Goal: Communication & Community: Answer question/provide support

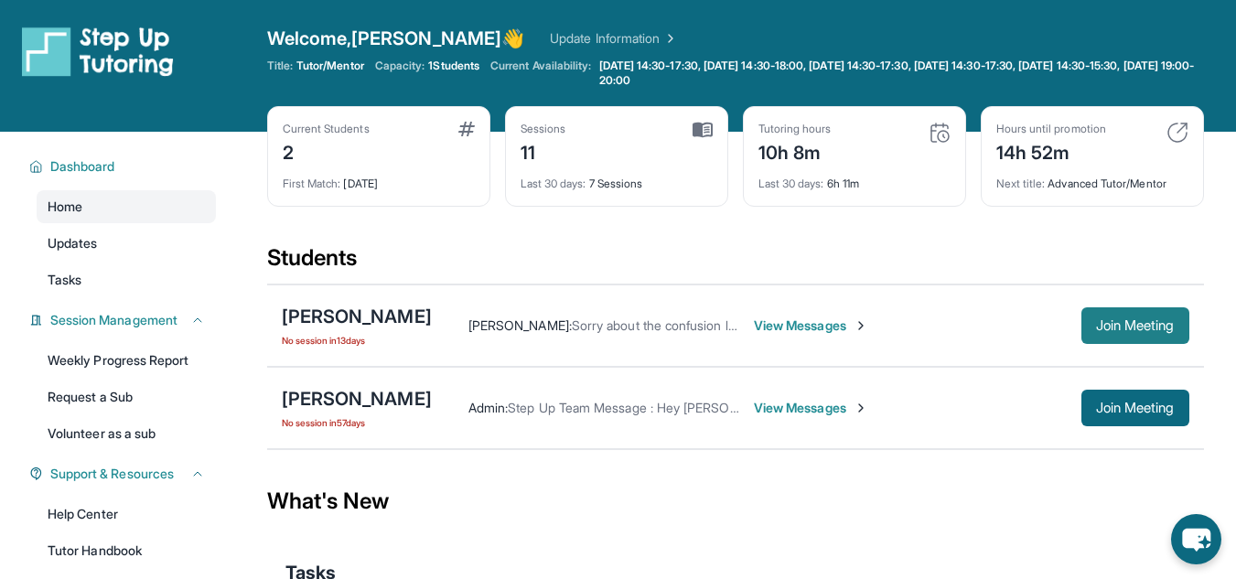
click at [1114, 313] on button "Join Meeting" at bounding box center [1136, 325] width 108 height 37
click at [823, 331] on span "View Messages" at bounding box center [811, 326] width 114 height 18
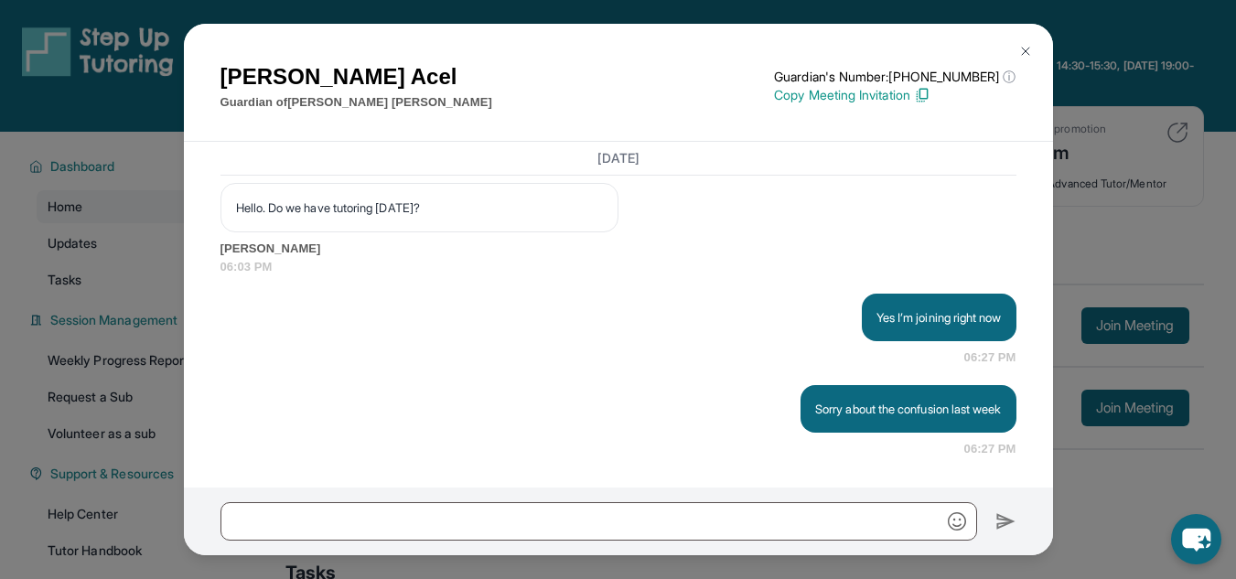
scroll to position [16025, 0]
click at [1029, 45] on img at bounding box center [1025, 51] width 15 height 15
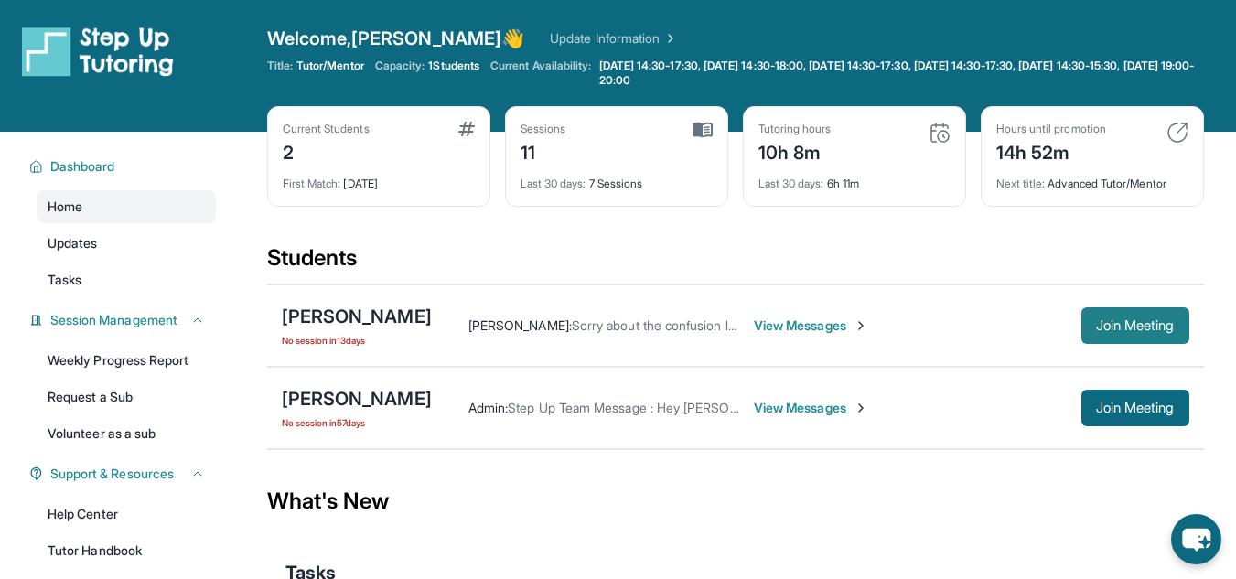
click at [1146, 328] on span "Join Meeting" at bounding box center [1135, 325] width 79 height 11
click at [843, 339] on div "Ananya Vedula : Sorry about the confusion last week View Messages Join Meeting" at bounding box center [811, 325] width 758 height 37
click at [854, 326] on span "View Messages" at bounding box center [811, 326] width 114 height 18
click at [850, 314] on div "[PERSON_NAME] : Sorry about the confusion last week View Messages Join Meeting" at bounding box center [811, 325] width 758 height 37
click at [838, 325] on span "View Messages" at bounding box center [811, 326] width 114 height 18
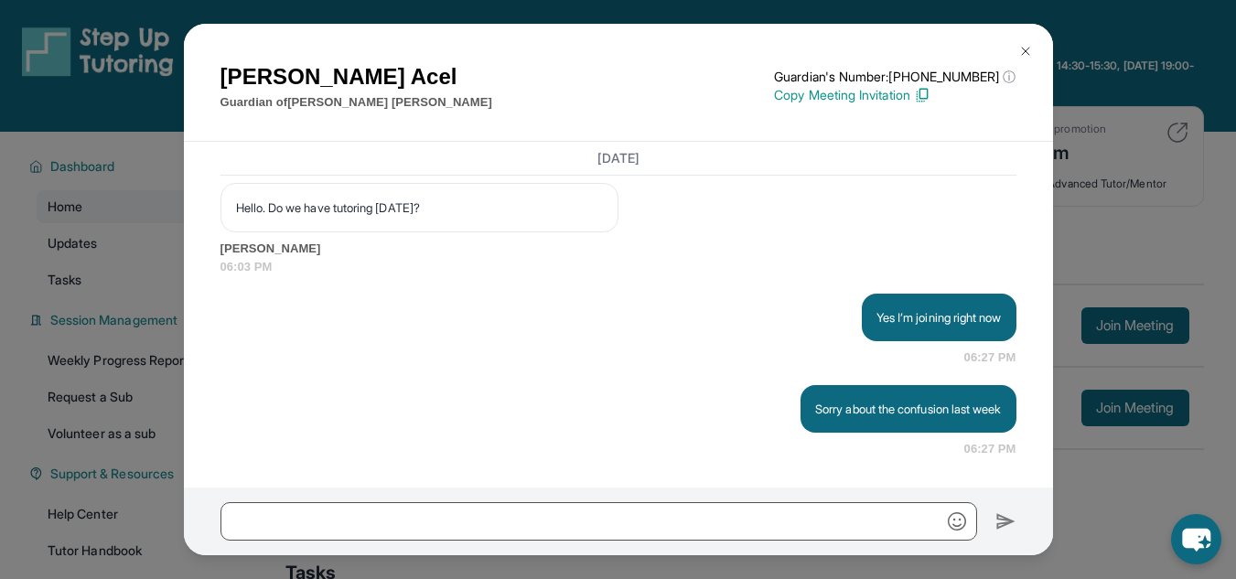
scroll to position [16025, 0]
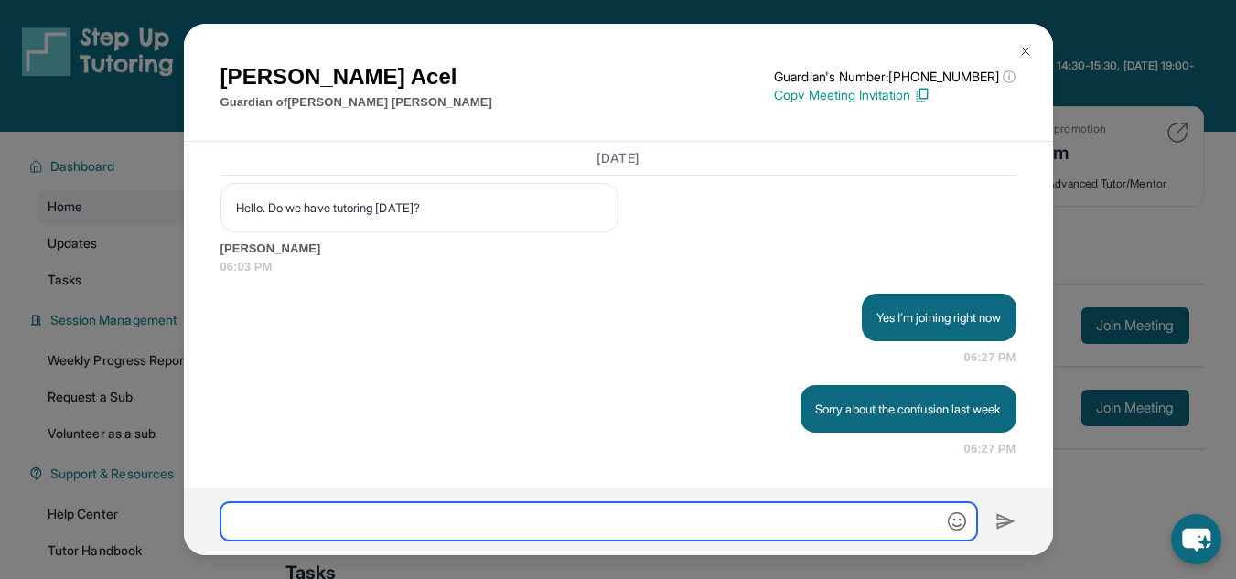
click at [468, 533] on input "text" at bounding box center [599, 521] width 757 height 38
type input "*"
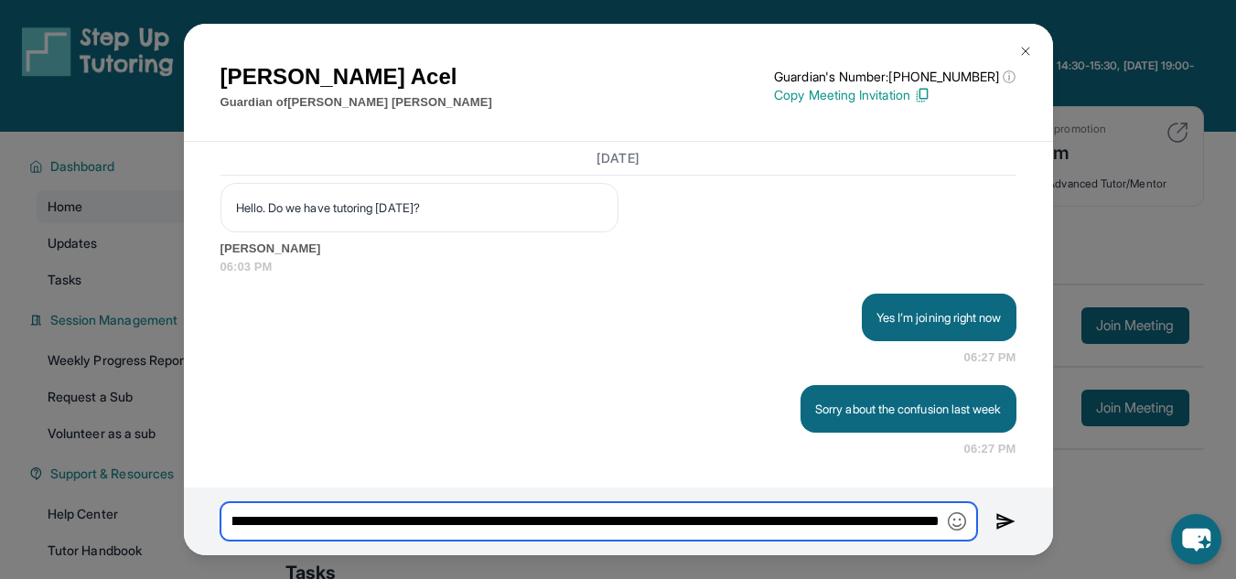
scroll to position [0, 0]
drag, startPoint x: 551, startPoint y: 524, endPoint x: 531, endPoint y: 523, distance: 20.2
click at [531, 523] on input "**********" at bounding box center [599, 521] width 757 height 38
click at [813, 523] on input "**********" at bounding box center [599, 521] width 757 height 38
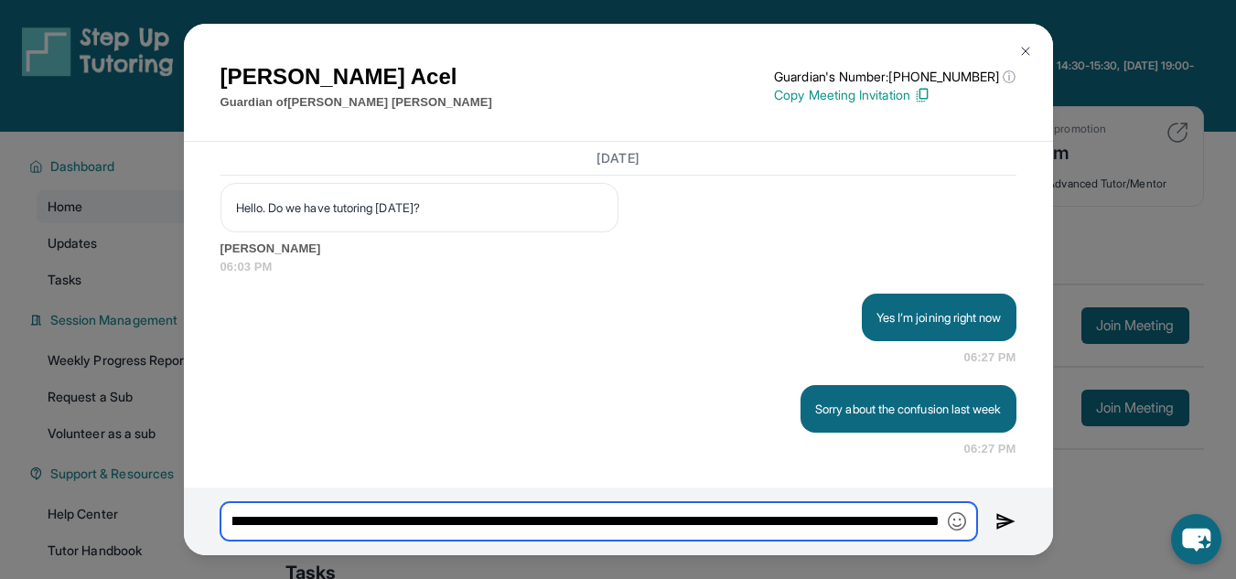
drag, startPoint x: 460, startPoint y: 526, endPoint x: 530, endPoint y: 521, distance: 69.8
click at [530, 521] on input "**********" at bounding box center [599, 521] width 757 height 38
drag, startPoint x: 530, startPoint y: 523, endPoint x: 951, endPoint y: 503, distance: 421.4
click at [951, 503] on input "**********" at bounding box center [599, 521] width 757 height 38
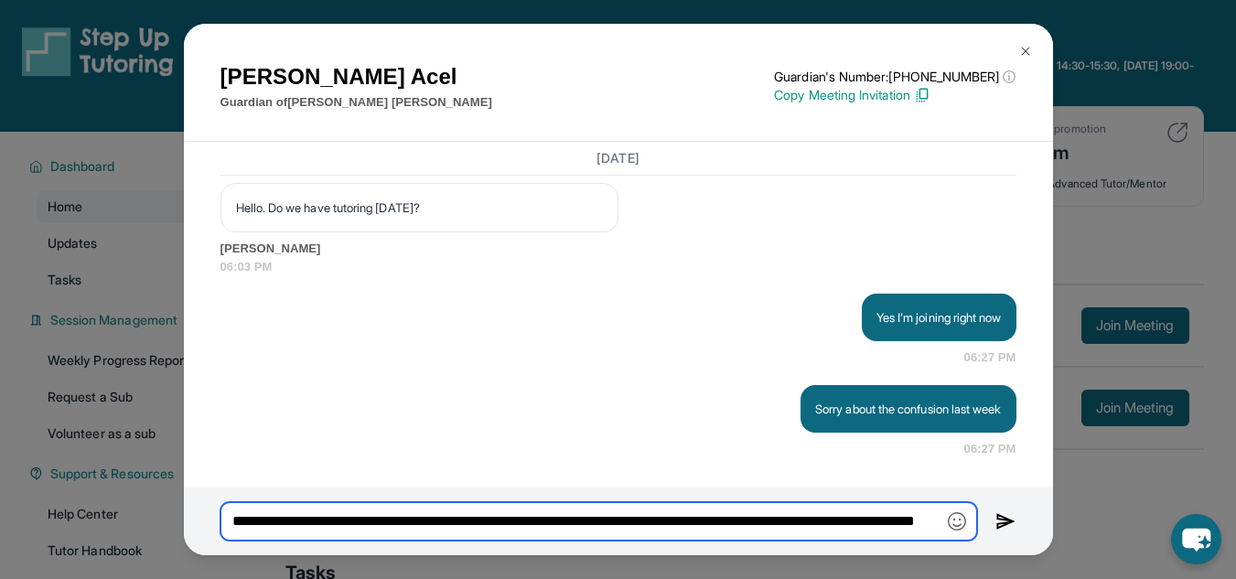
scroll to position [0, 114]
type input "**********"
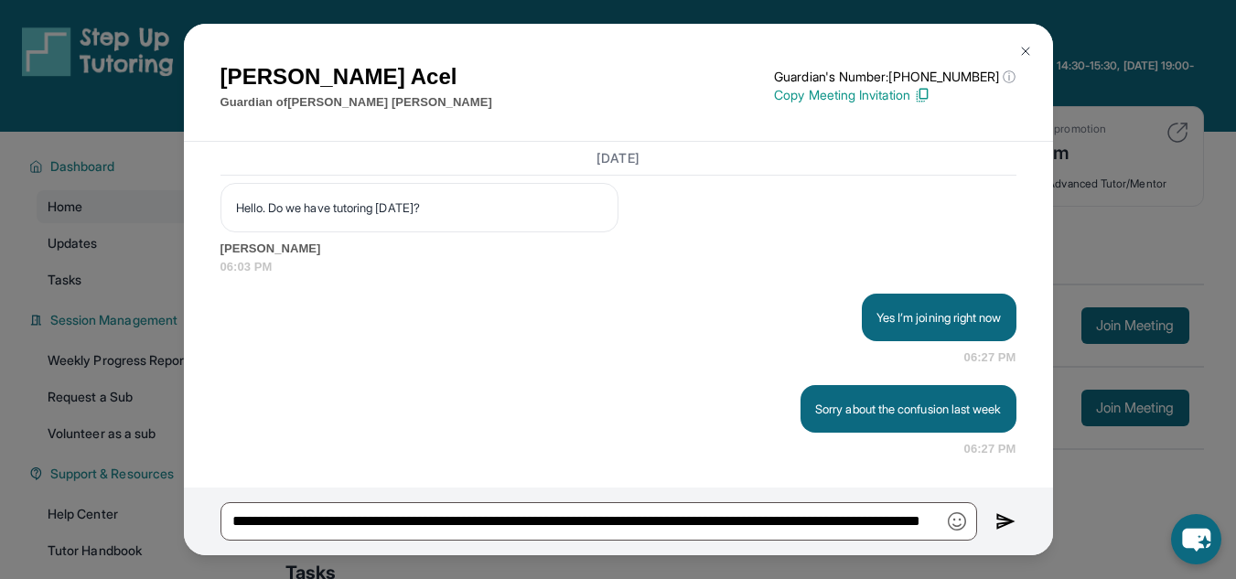
click at [1021, 48] on img at bounding box center [1025, 51] width 15 height 15
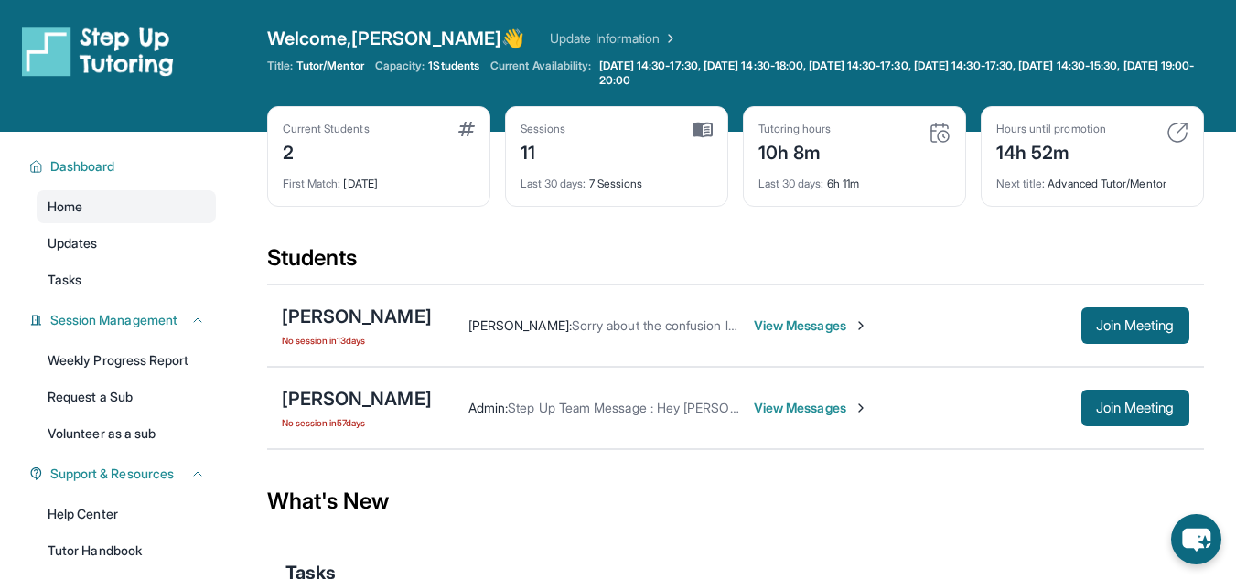
click at [867, 328] on span "View Messages" at bounding box center [811, 326] width 114 height 18
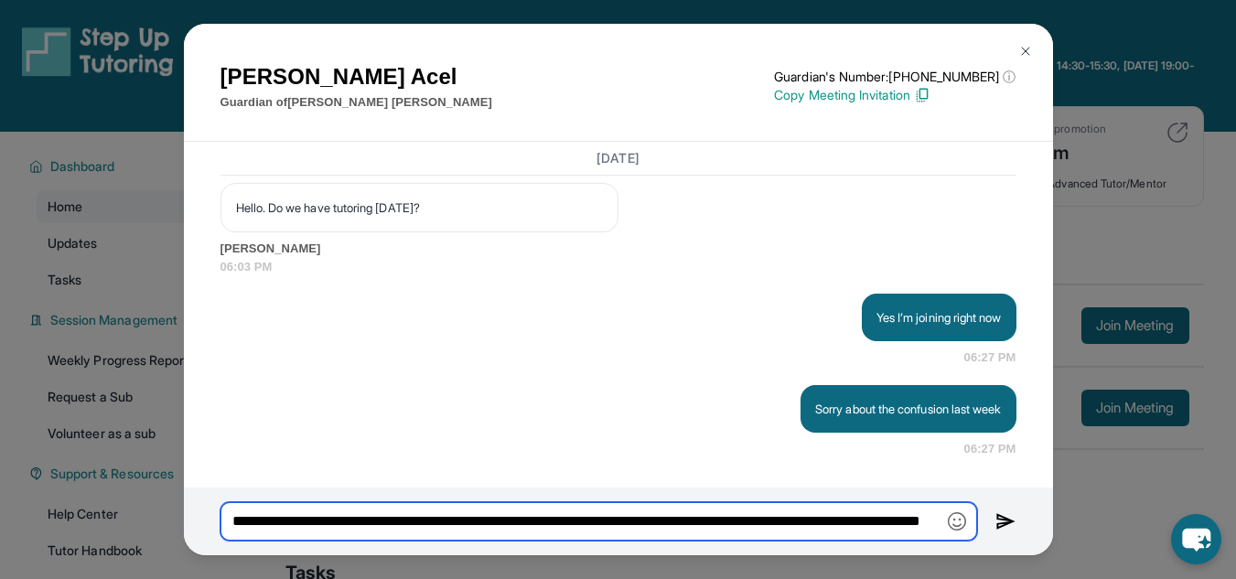
scroll to position [0, 114]
drag, startPoint x: 232, startPoint y: 517, endPoint x: 999, endPoint y: 595, distance: 771.7
click at [999, 578] on html "Open sidebar Welcome, Ananya 👋 Update Information Title: Tutor/Mentor Capacity:…" at bounding box center [618, 349] width 1236 height 699
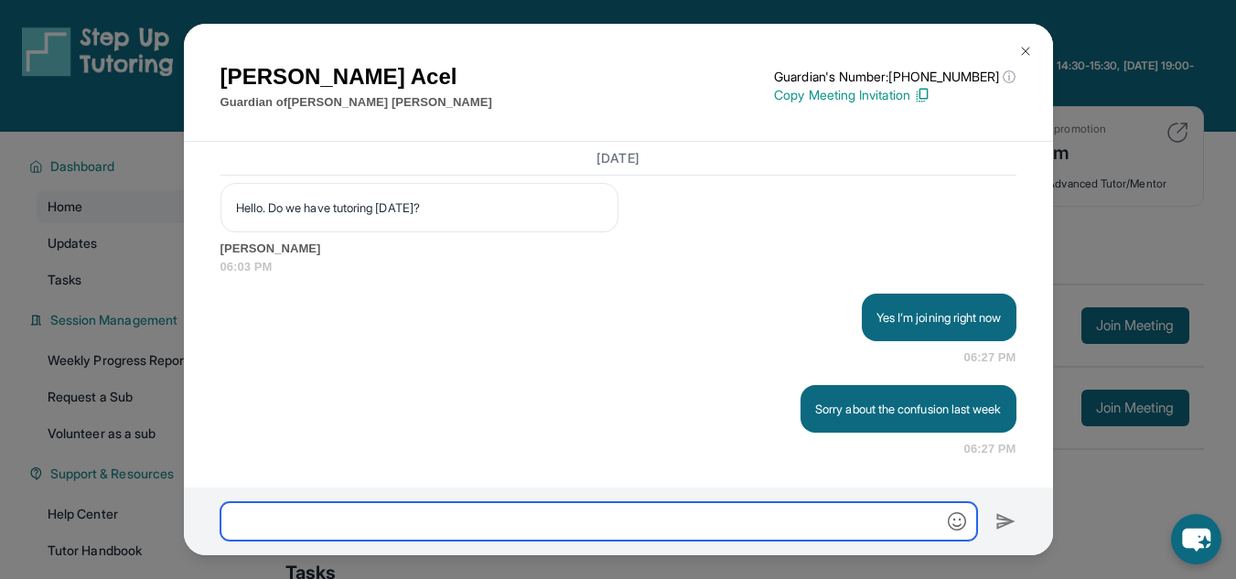
scroll to position [0, 0]
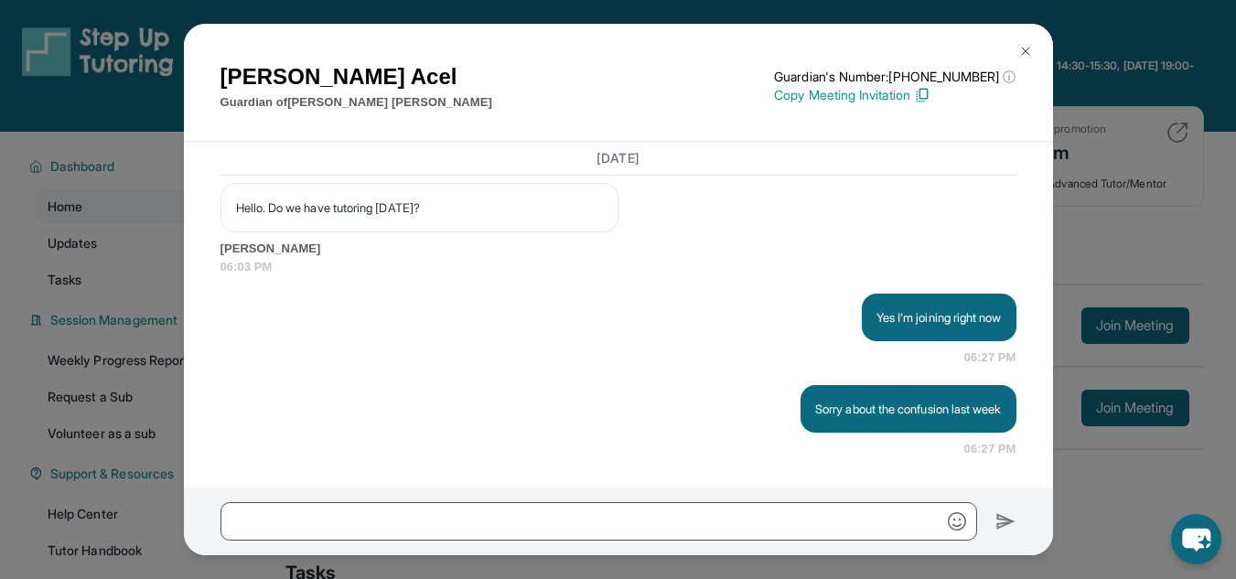
click at [1022, 56] on img at bounding box center [1025, 51] width 15 height 15
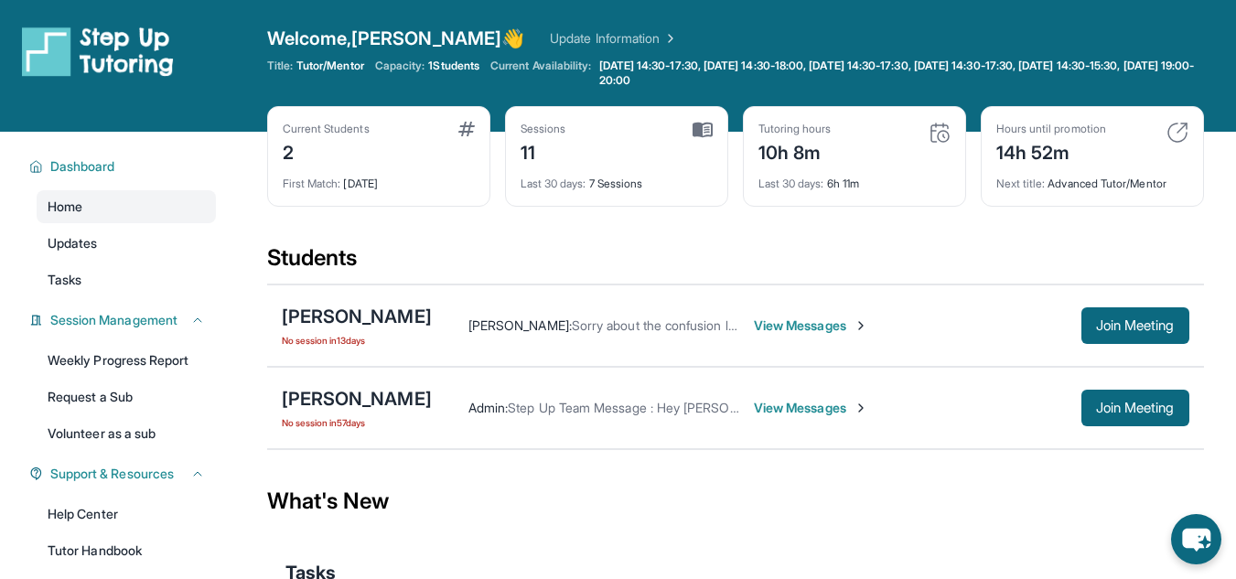
click at [868, 333] on span "View Messages" at bounding box center [811, 326] width 114 height 18
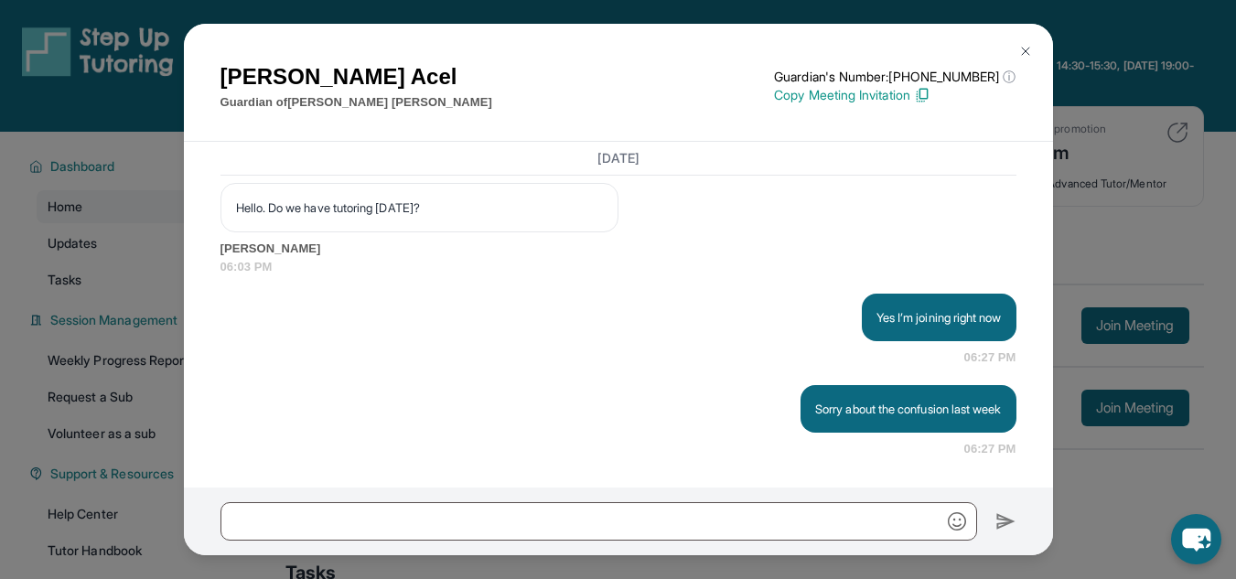
scroll to position [16025, 0]
click at [1022, 44] on img at bounding box center [1025, 51] width 15 height 15
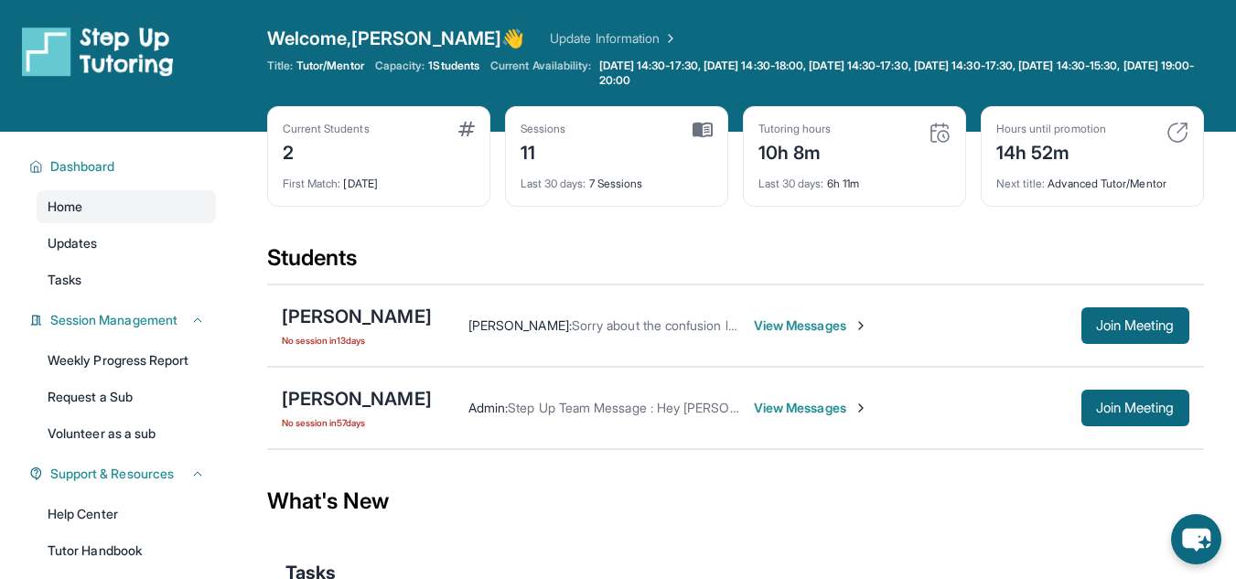
click at [800, 321] on span "View Messages" at bounding box center [811, 326] width 114 height 18
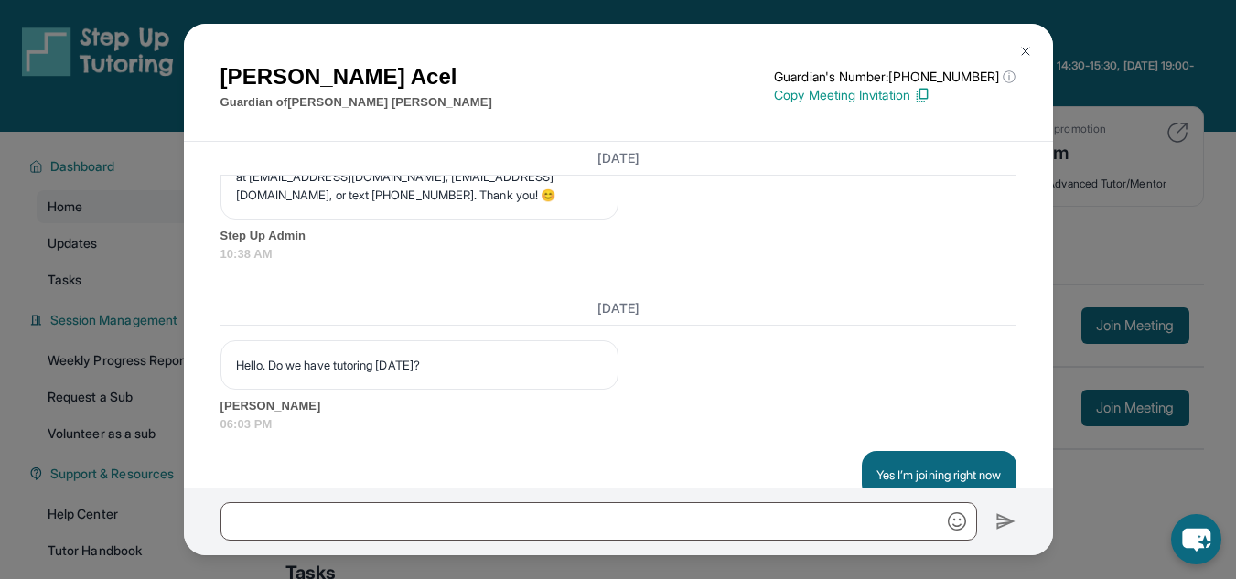
scroll to position [15830, 0]
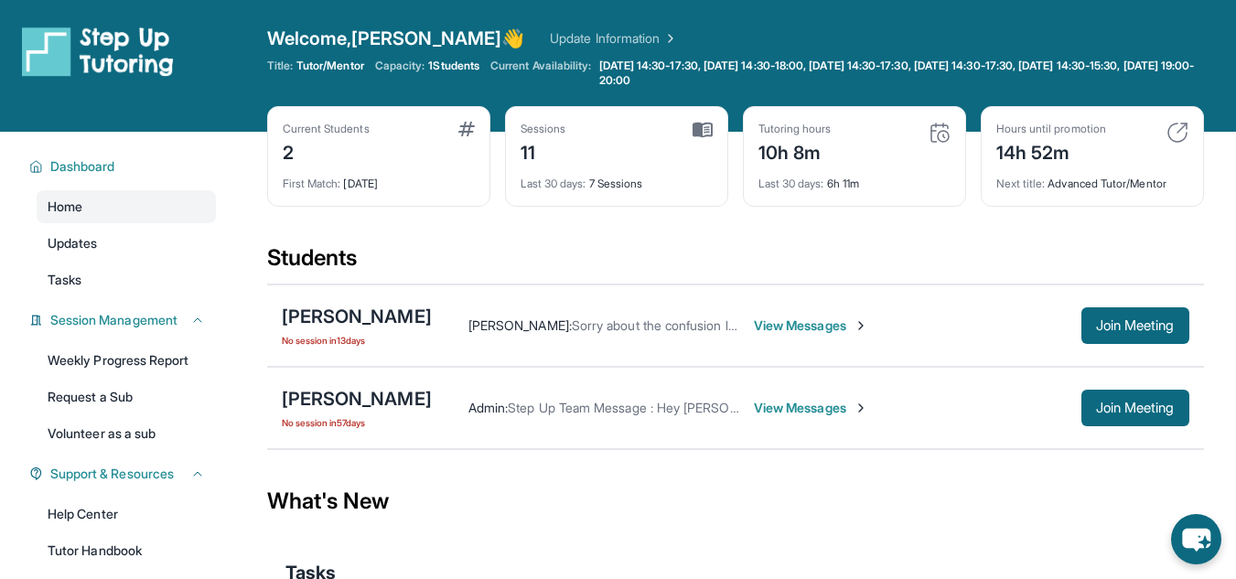
click at [286, 160] on div "2" at bounding box center [326, 150] width 87 height 29
click at [464, 130] on img at bounding box center [466, 129] width 16 height 15
click at [355, 192] on div "Current Students 2 First Match : 1 month ago" at bounding box center [378, 156] width 223 height 101
click at [550, 38] on link "Update Information" at bounding box center [614, 38] width 128 height 18
click at [827, 310] on div "Ananya Vedula : Sorry about the confusion last week View Messages Join Meeting" at bounding box center [811, 325] width 758 height 37
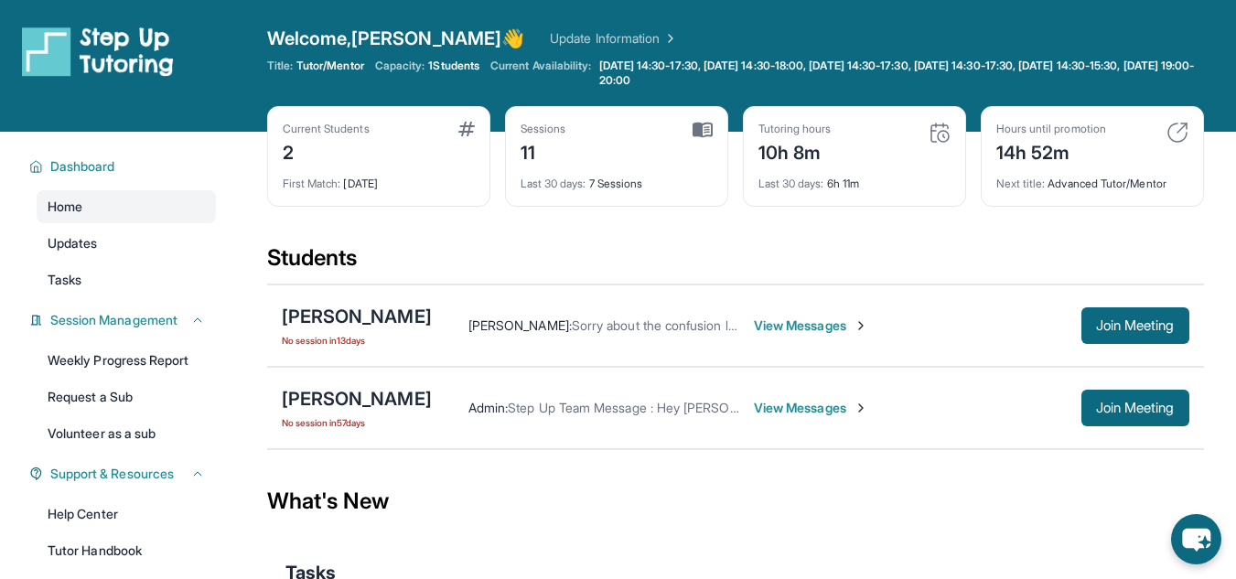
click at [805, 329] on span "View Messages" at bounding box center [811, 326] width 114 height 18
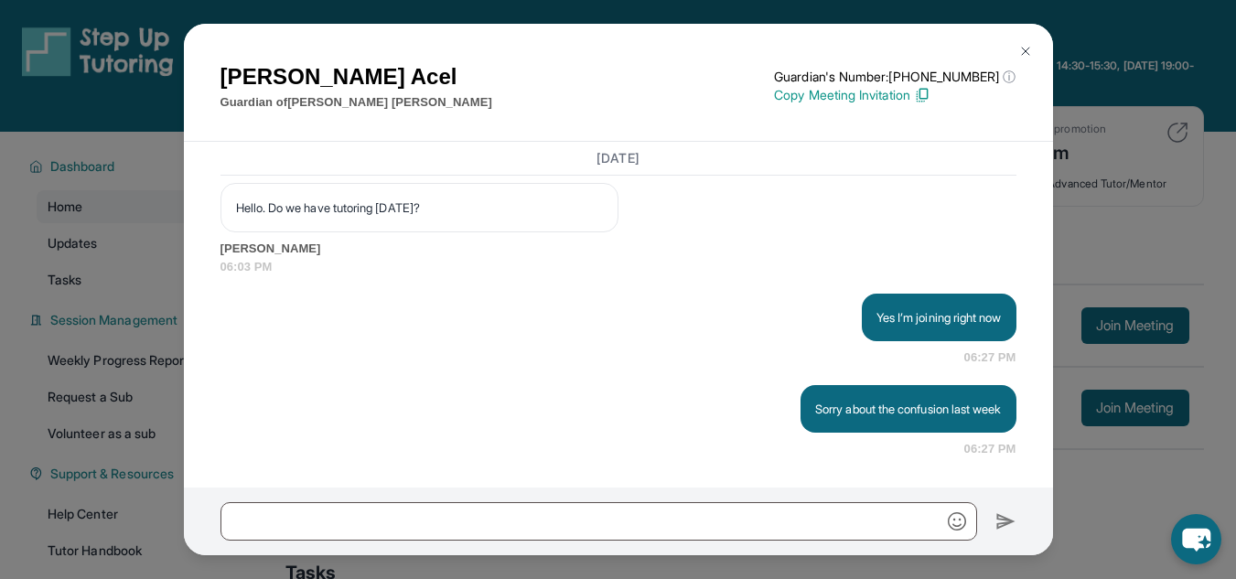
scroll to position [226, 0]
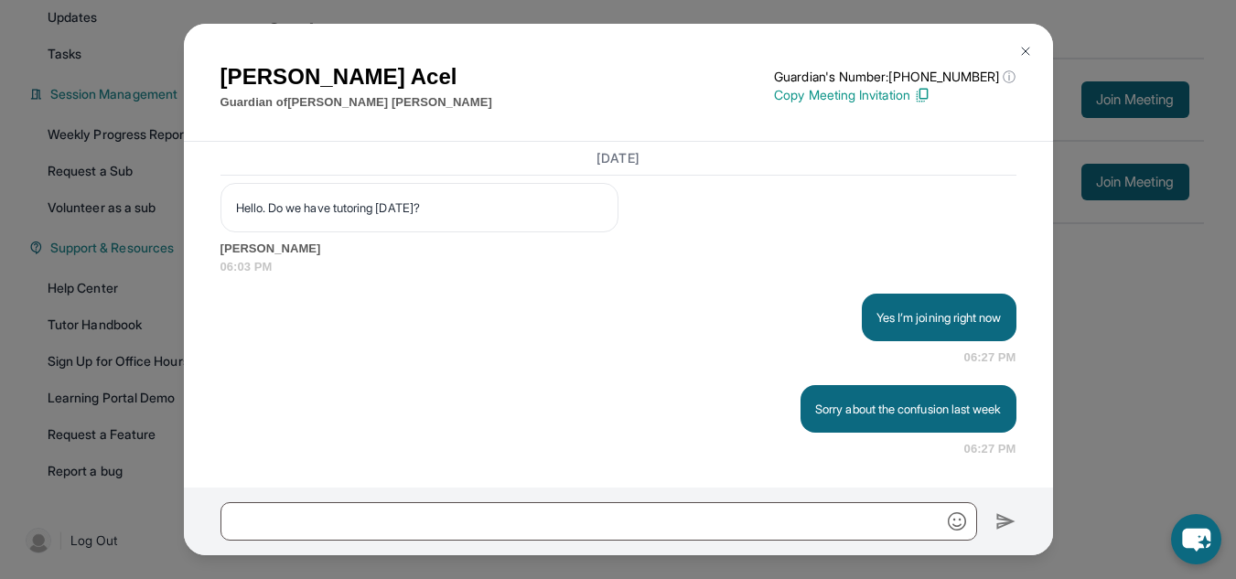
click at [1026, 45] on img at bounding box center [1025, 51] width 15 height 15
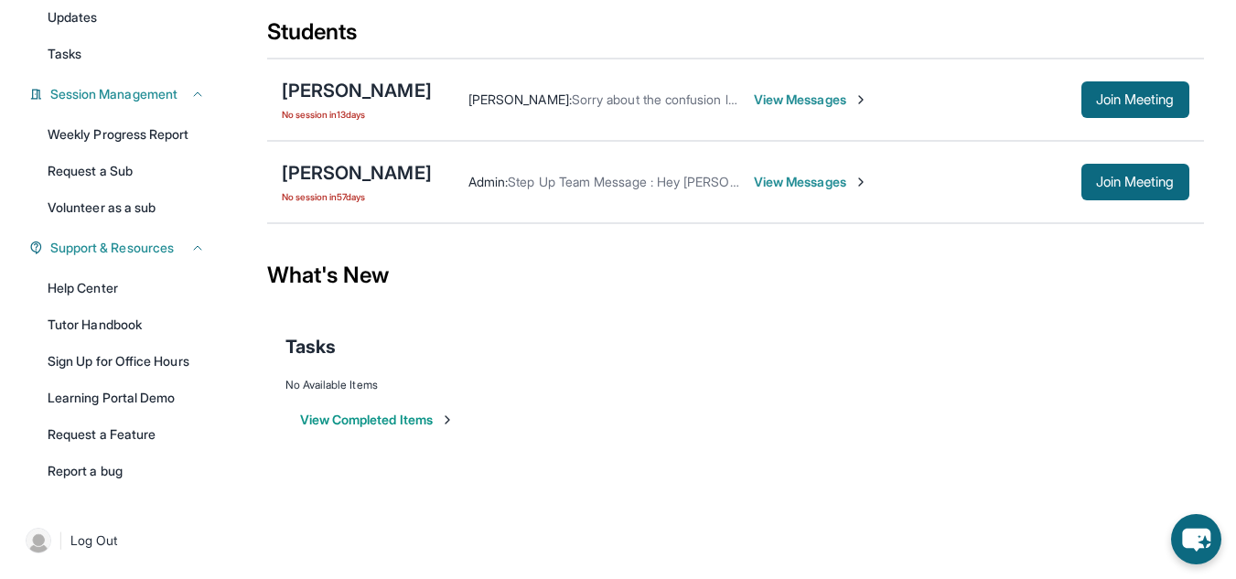
click at [855, 105] on span "View Messages" at bounding box center [811, 100] width 114 height 18
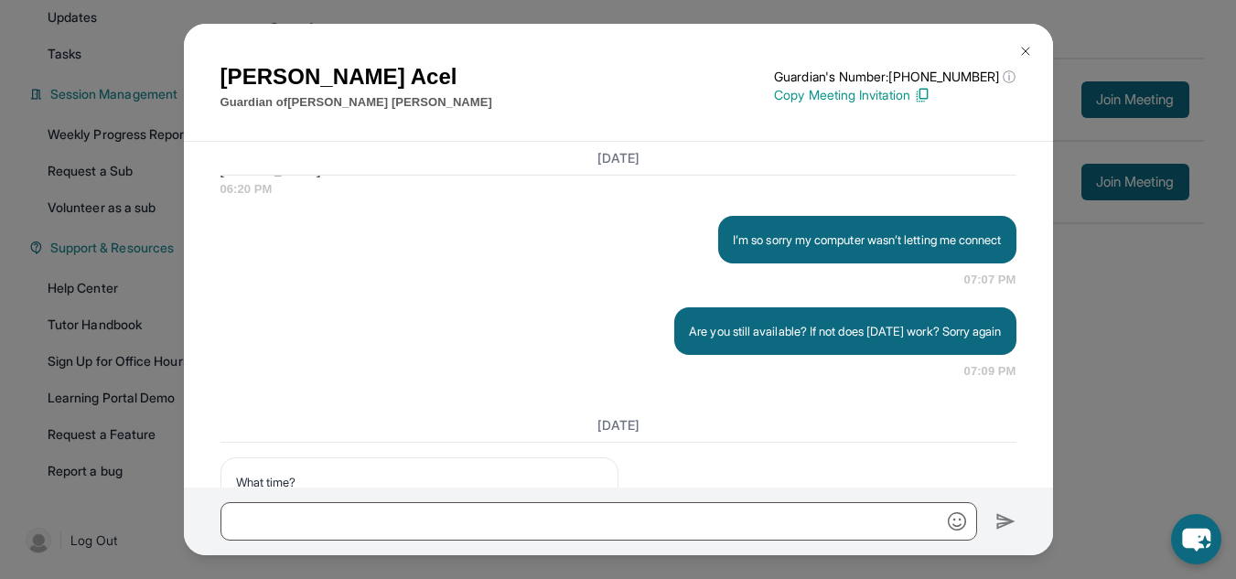
click at [663, 327] on div "June 23, 2025 <p>**New Step Up Tutoring Match Chat**: Hi Cecilia! This is the s…" at bounding box center [618, 315] width 869 height 346
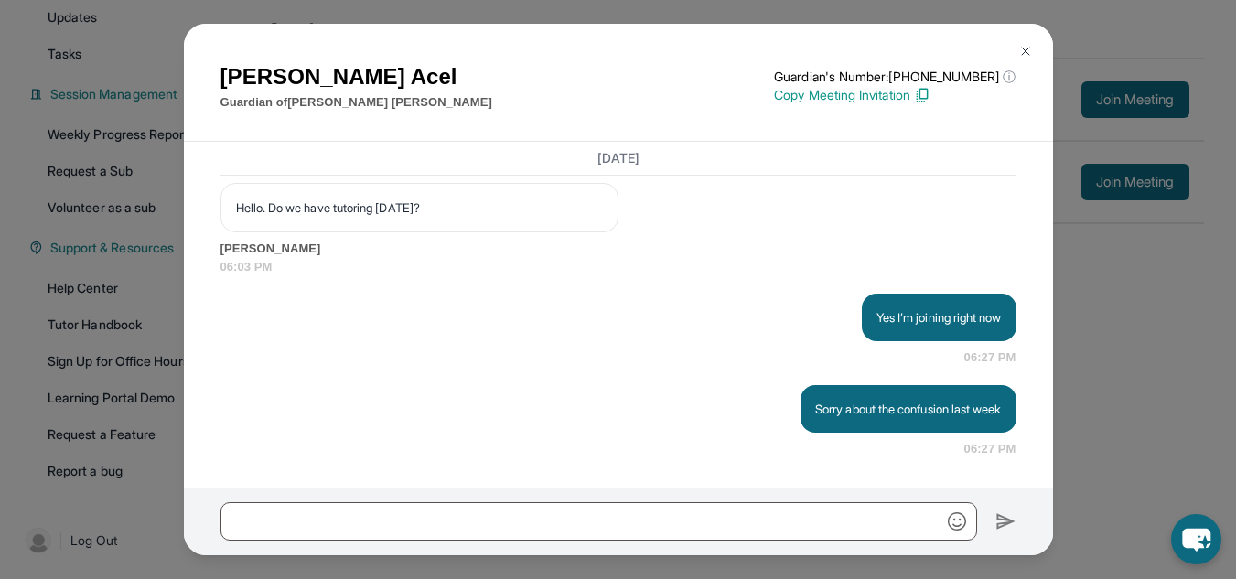
scroll to position [16025, 0]
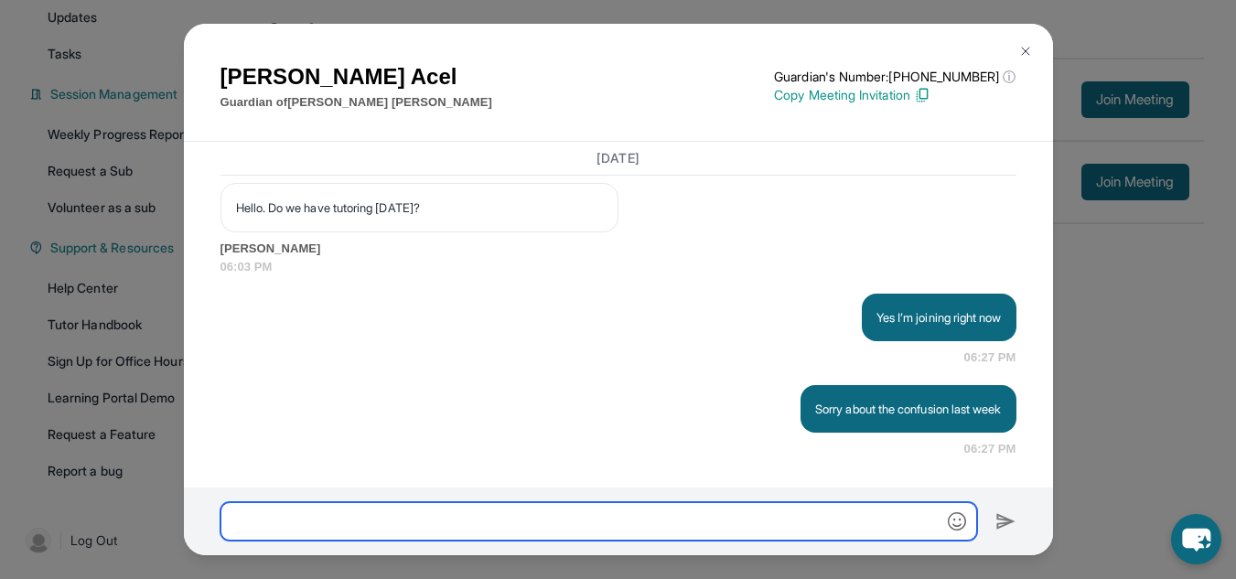
click at [431, 510] on input "text" at bounding box center [599, 521] width 757 height 38
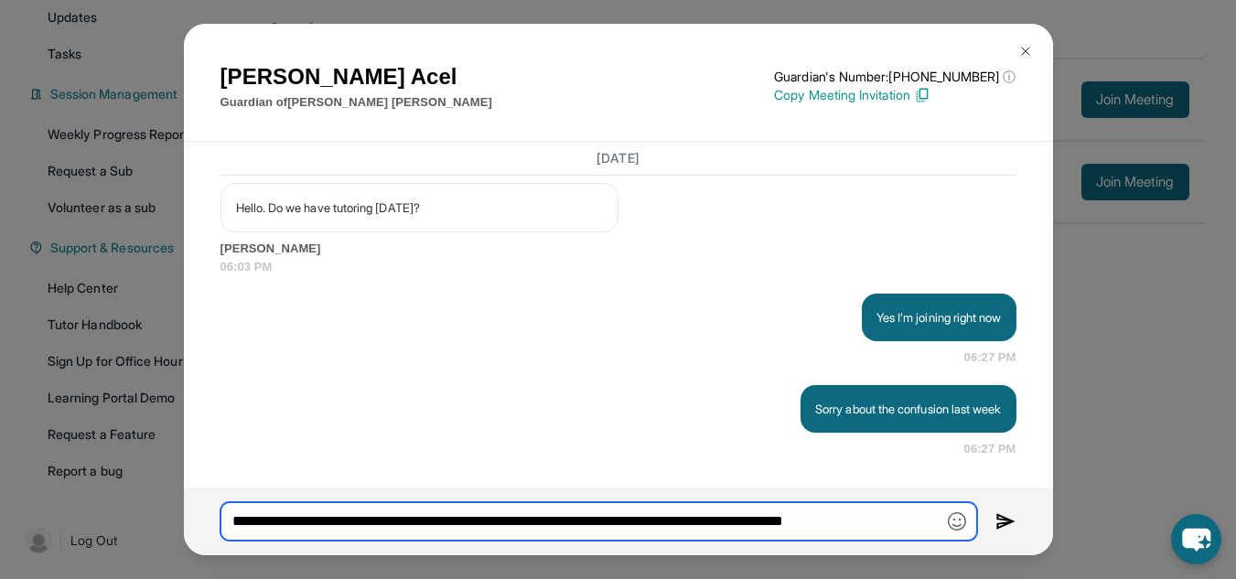
click at [412, 520] on input "**********" at bounding box center [599, 521] width 757 height 38
click at [927, 528] on input "**********" at bounding box center [599, 521] width 757 height 38
click at [875, 522] on input "**********" at bounding box center [599, 521] width 757 height 38
type input "**********"
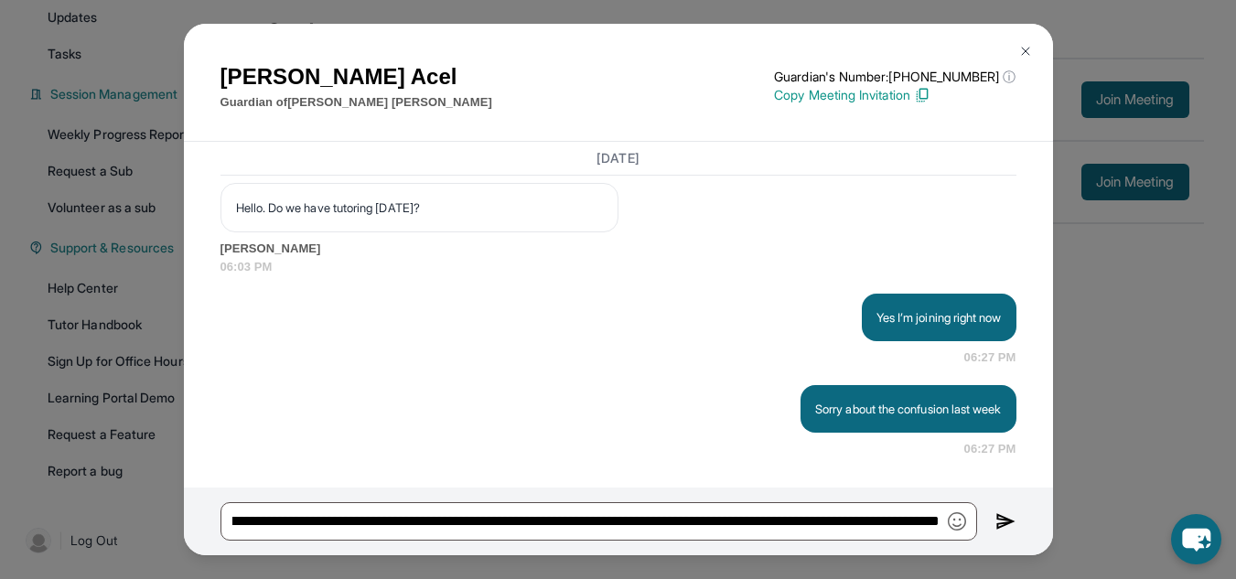
scroll to position [0, 0]
click at [814, 576] on div "Cecilia Acel Guardian of Amari Kairu Caldwell Guardian's Number: +18779599489 ⓘ…" at bounding box center [618, 289] width 1236 height 579
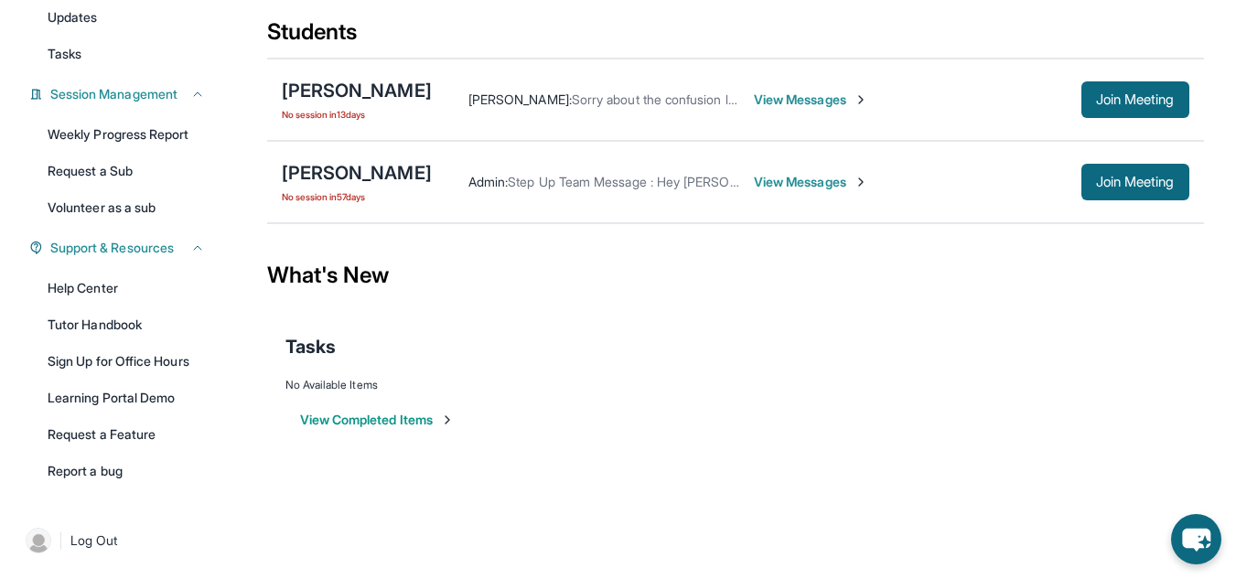
click at [817, 102] on span "View Messages" at bounding box center [811, 100] width 114 height 18
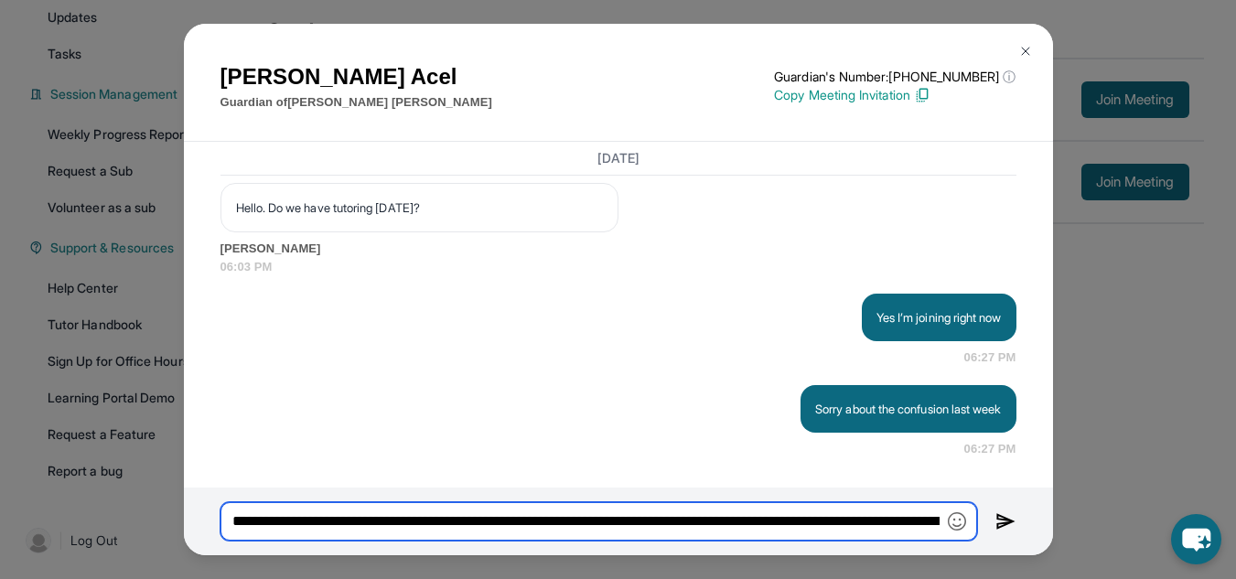
click at [845, 525] on input "**********" at bounding box center [599, 521] width 757 height 38
click at [792, 523] on input "**********" at bounding box center [599, 521] width 757 height 38
click at [752, 523] on input "**********" at bounding box center [599, 521] width 757 height 38
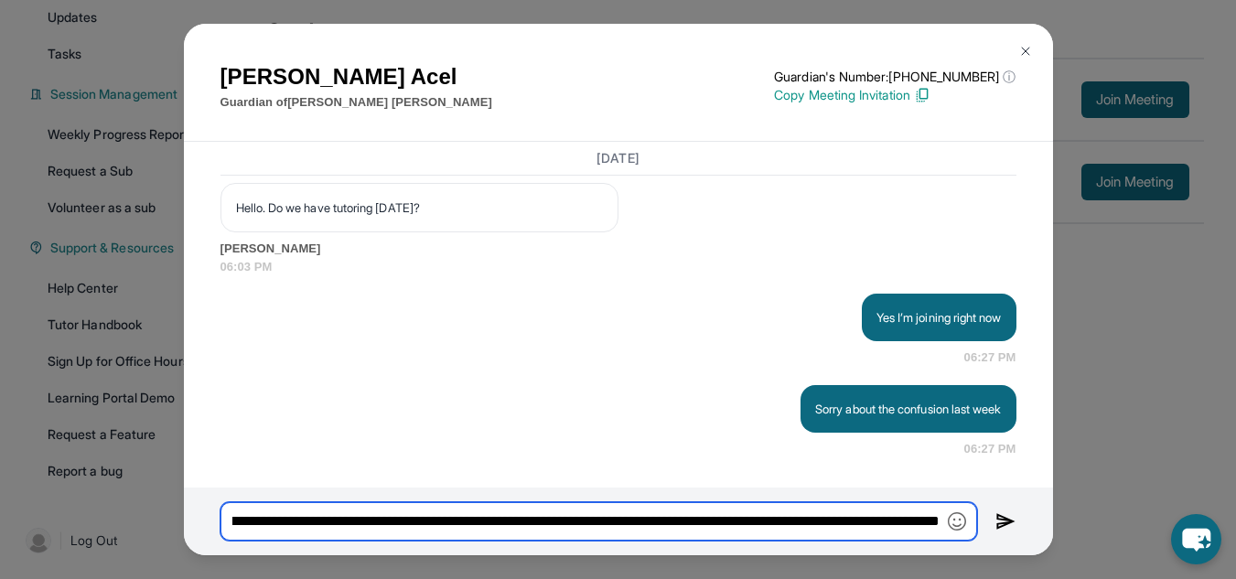
scroll to position [0, 552]
type input "**********"
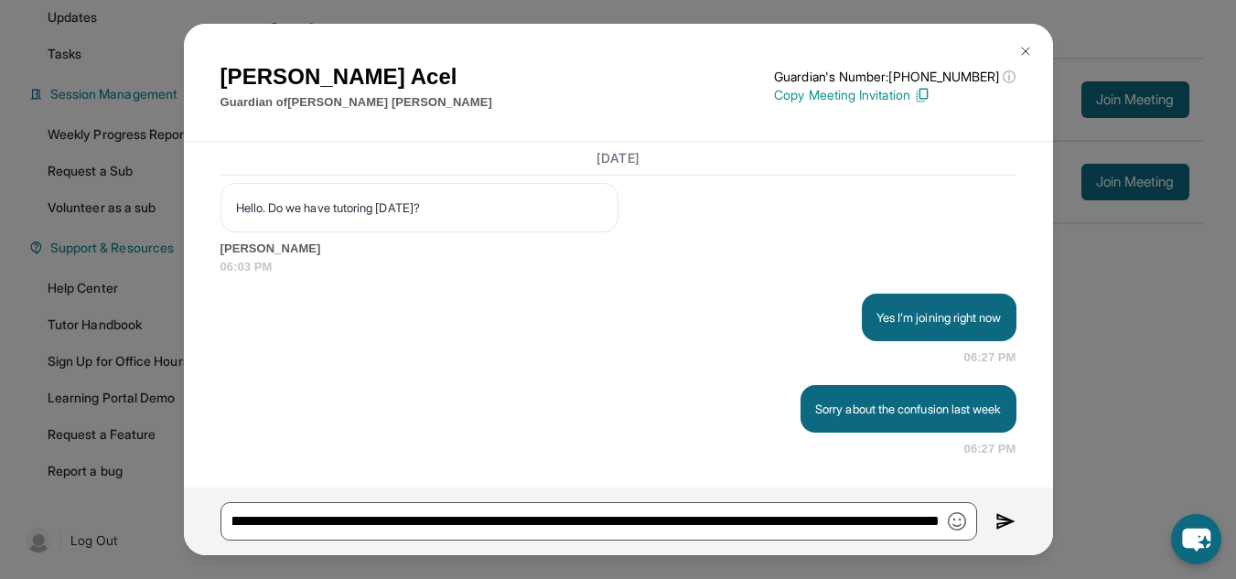
scroll to position [0, 0]
click at [1010, 517] on img at bounding box center [1006, 522] width 21 height 22
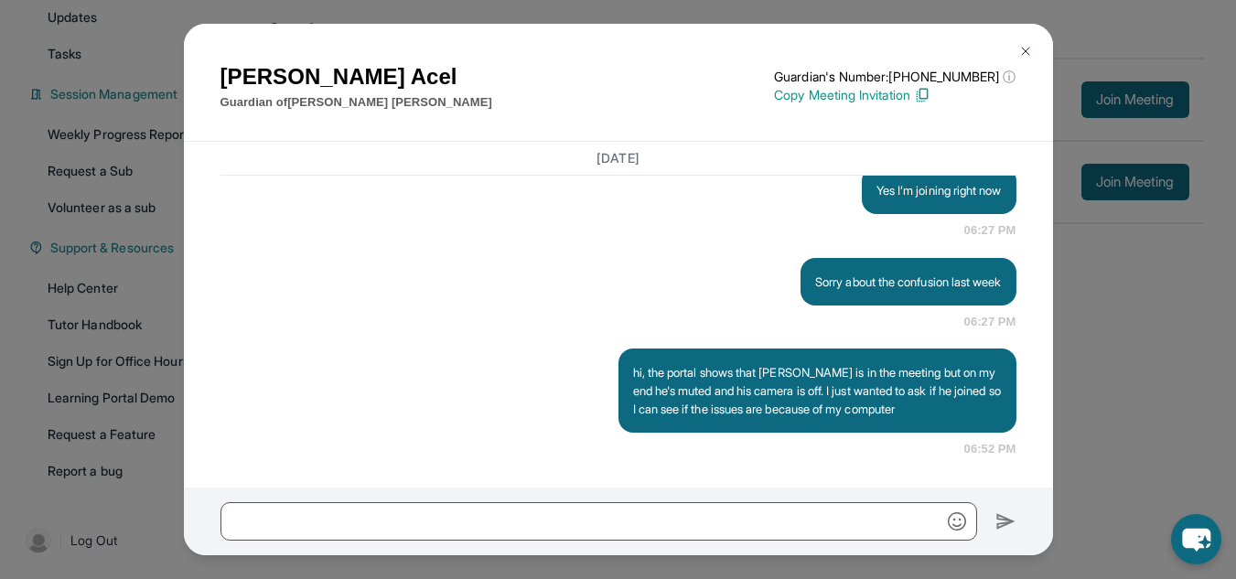
scroll to position [16153, 0]
click at [1025, 44] on img at bounding box center [1025, 51] width 15 height 15
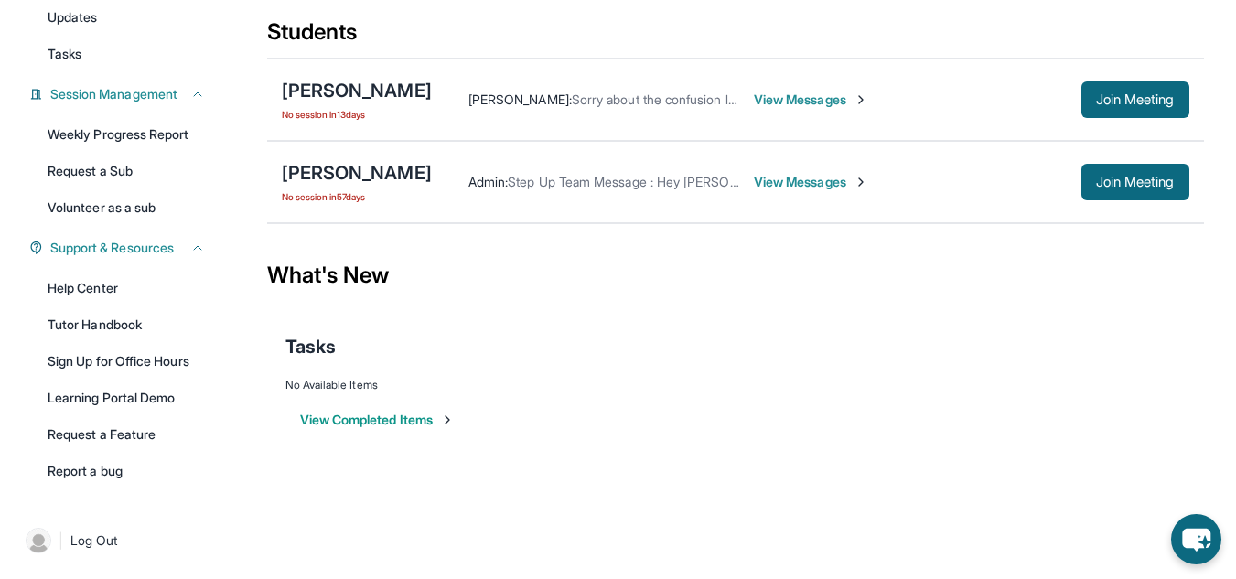
click at [832, 102] on span "View Messages" at bounding box center [811, 100] width 114 height 18
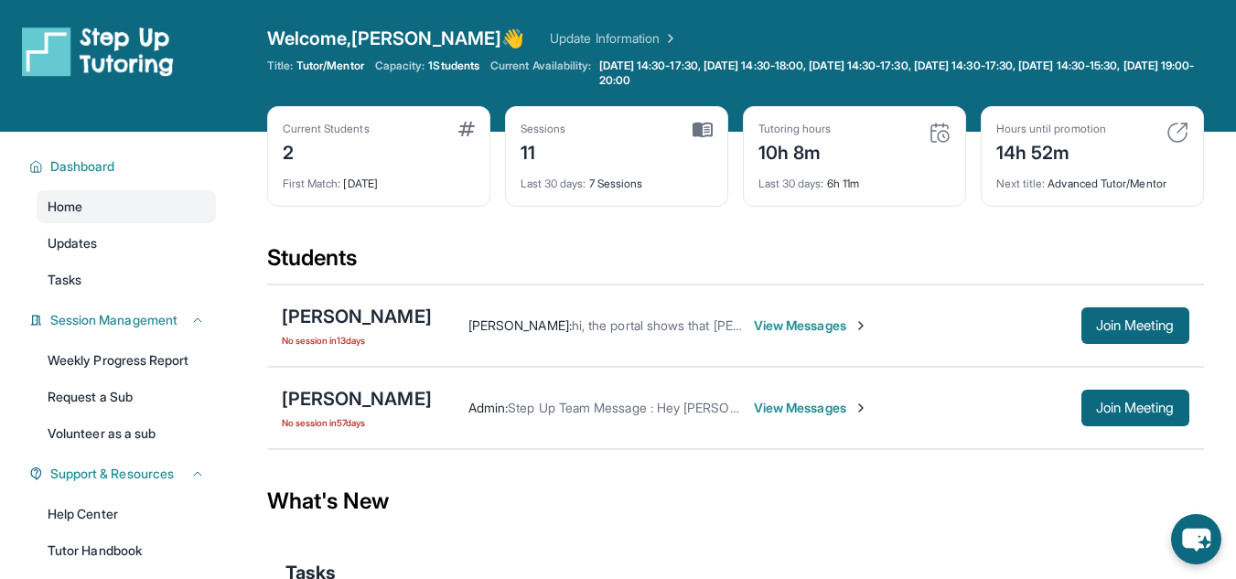
click at [820, 318] on span "View Messages" at bounding box center [811, 326] width 114 height 18
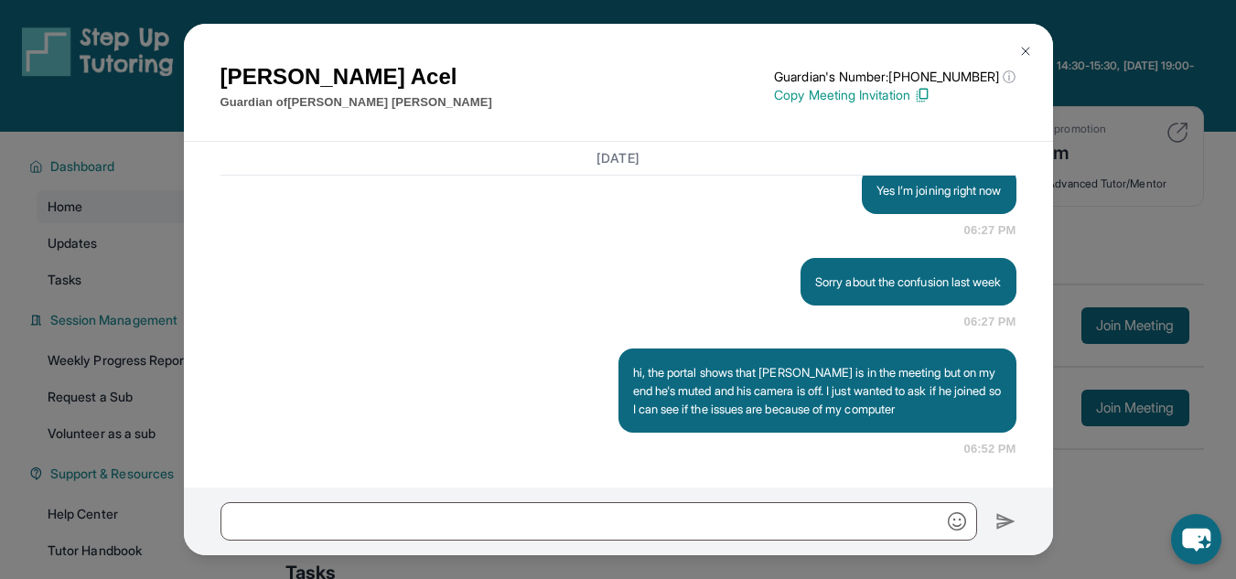
scroll to position [226, 0]
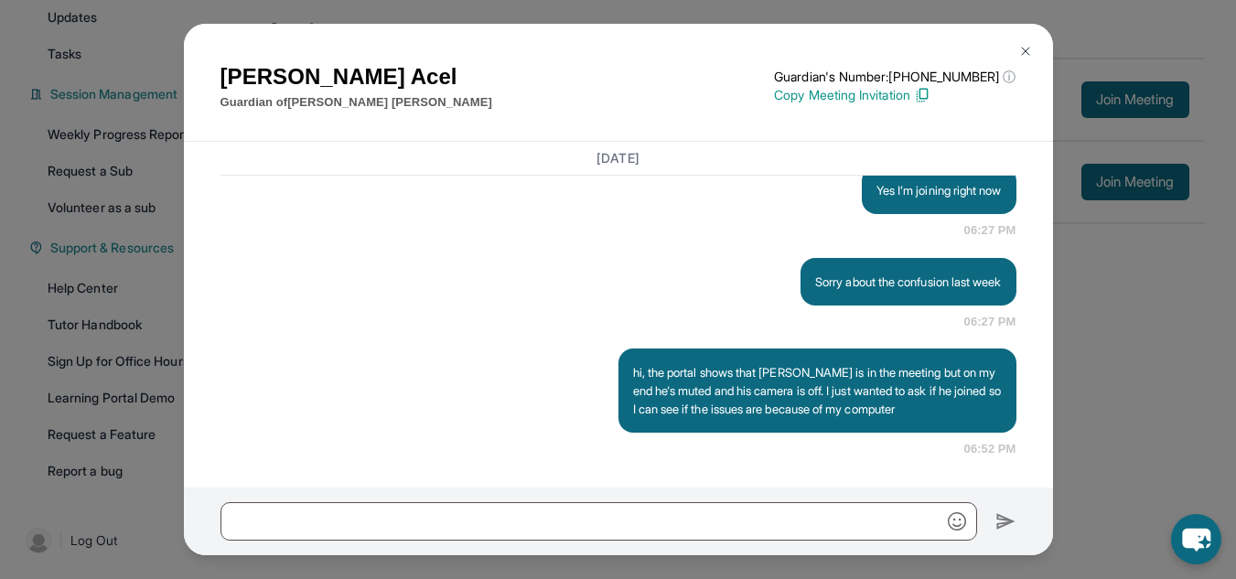
click at [1026, 52] on img at bounding box center [1025, 51] width 15 height 15
click at [1026, 52] on div "Students" at bounding box center [735, 37] width 937 height 40
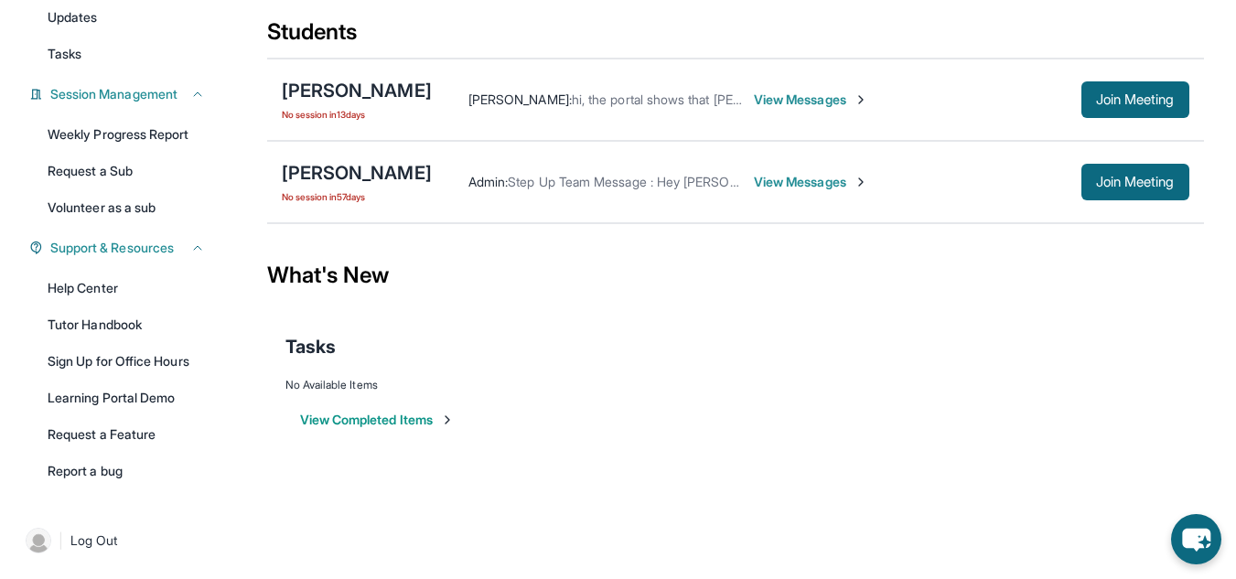
click at [852, 93] on span "View Messages" at bounding box center [811, 100] width 114 height 18
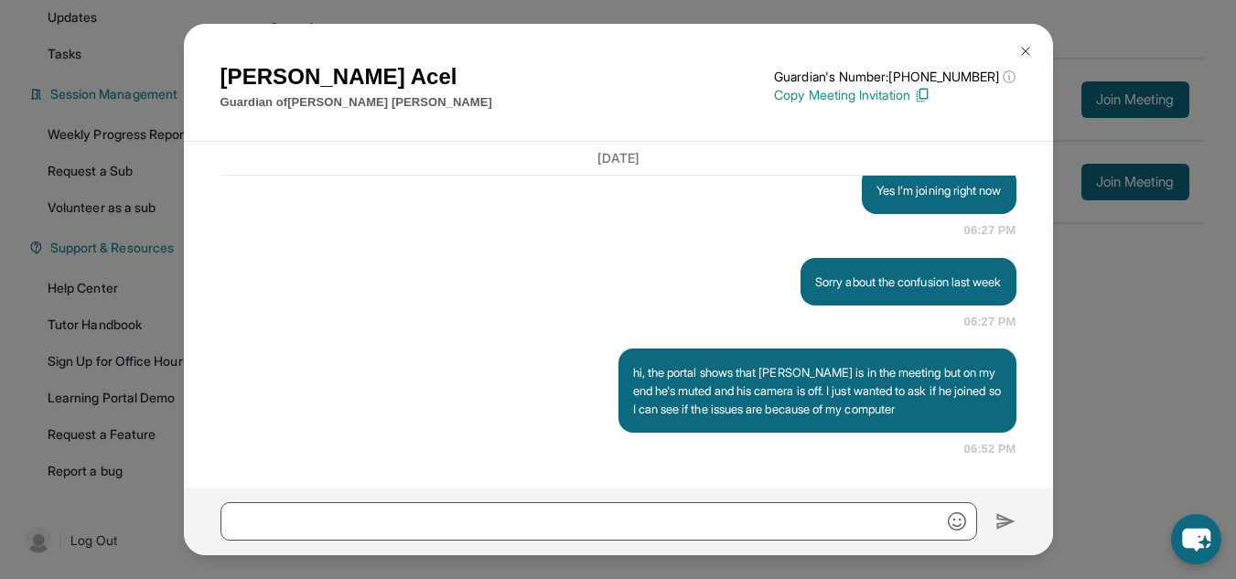
scroll to position [16153, 0]
click at [1022, 44] on img at bounding box center [1025, 51] width 15 height 15
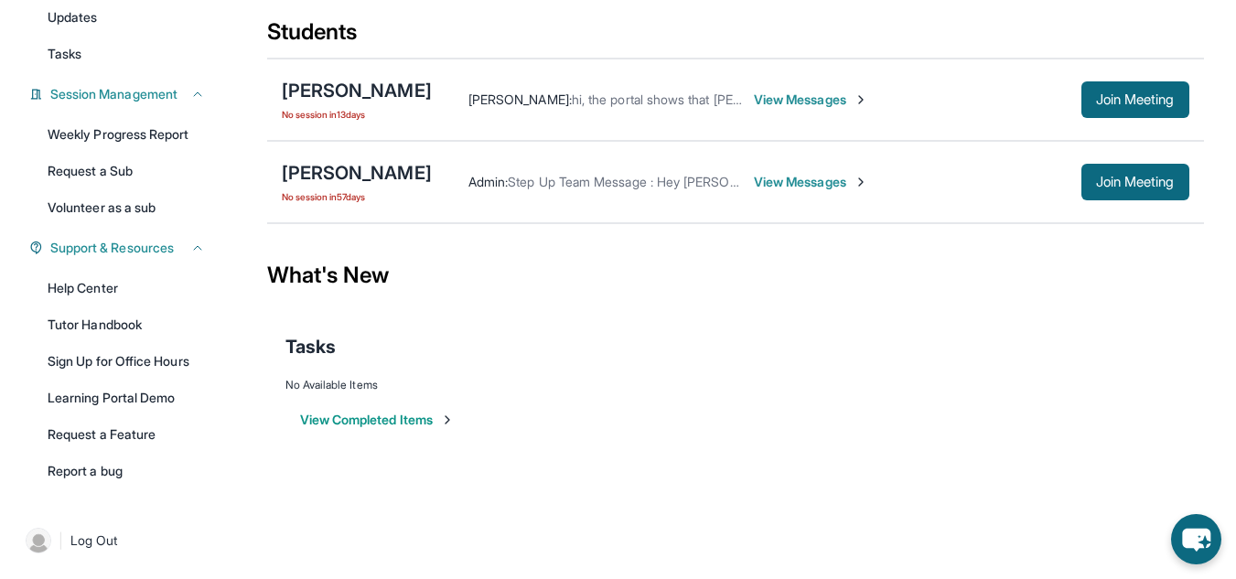
click at [862, 103] on span "View Messages" at bounding box center [811, 100] width 114 height 18
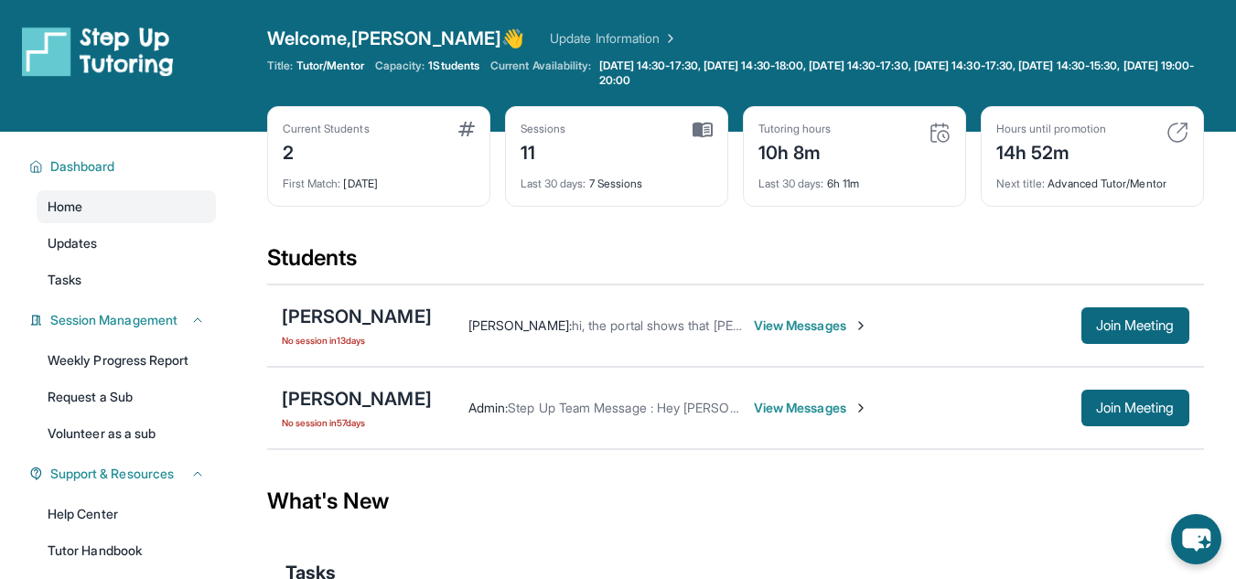
click at [865, 323] on span "View Messages" at bounding box center [811, 326] width 114 height 18
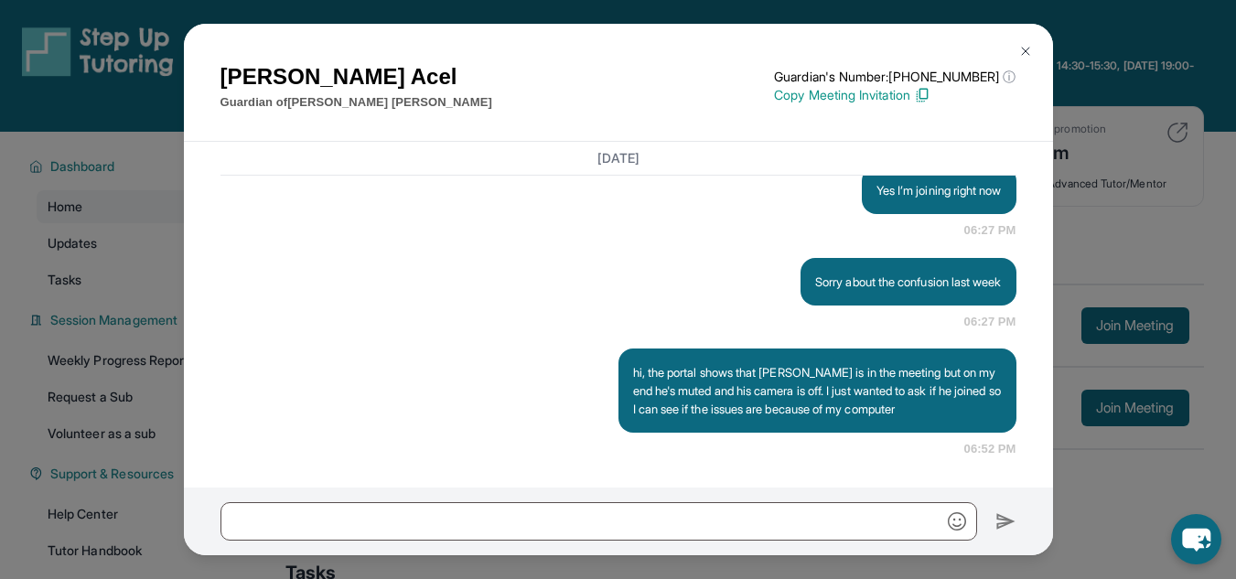
scroll to position [16148, 0]
